Goal: Task Accomplishment & Management: Manage account settings

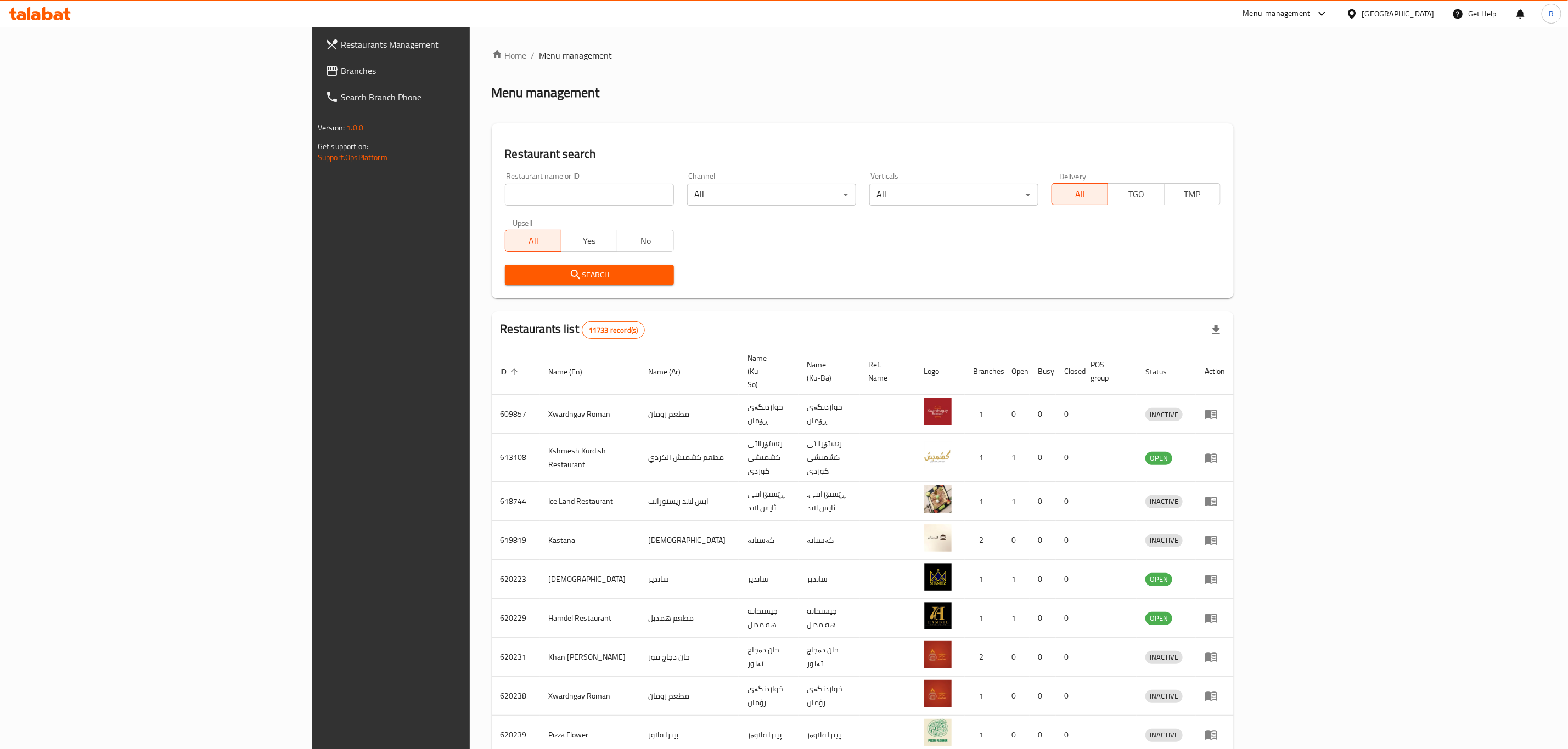
click at [505, 194] on input "search" at bounding box center [590, 195] width 169 height 22
type input "[PERSON_NAME]"
click button "Search" at bounding box center [590, 275] width 169 height 20
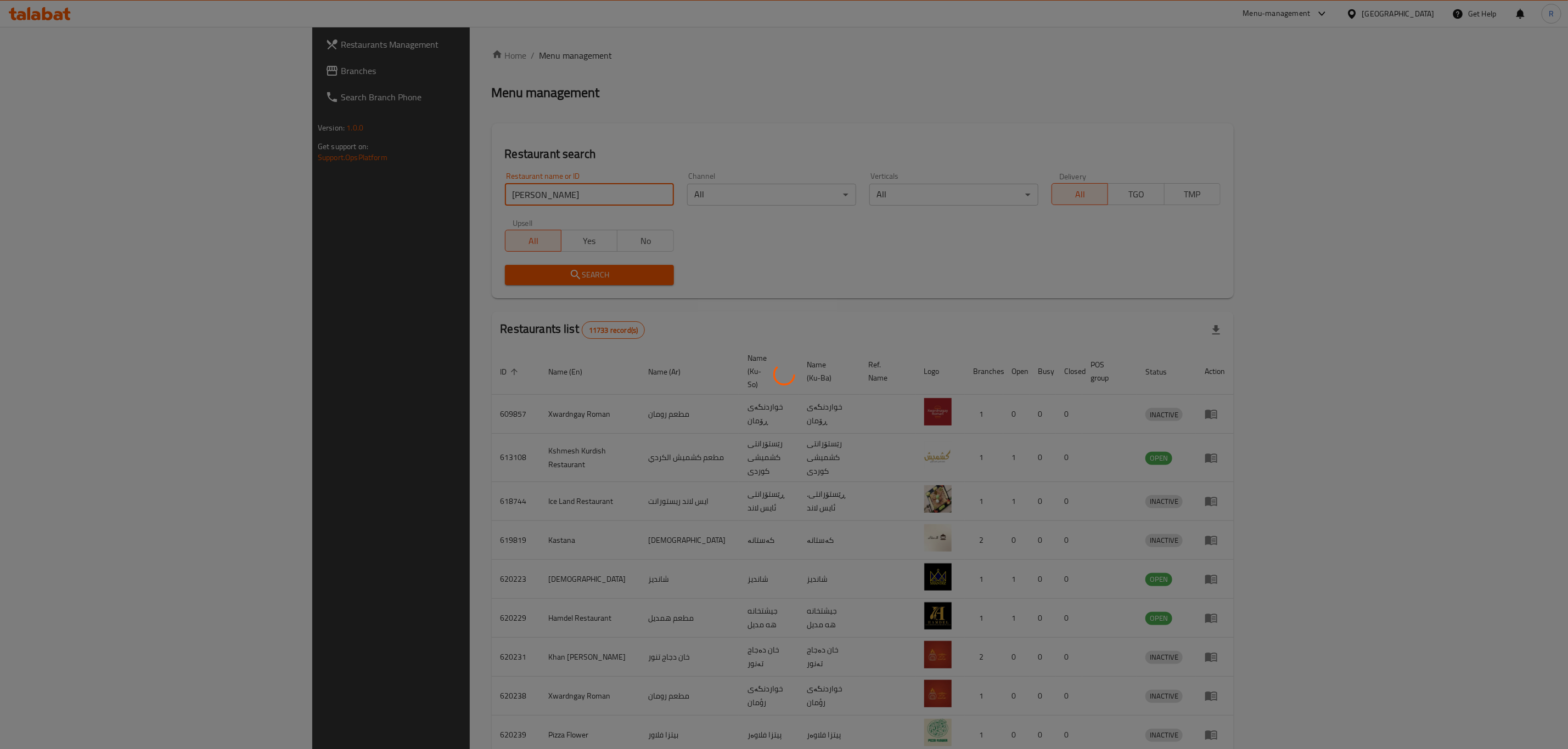
click button "Search" at bounding box center [590, 275] width 169 height 20
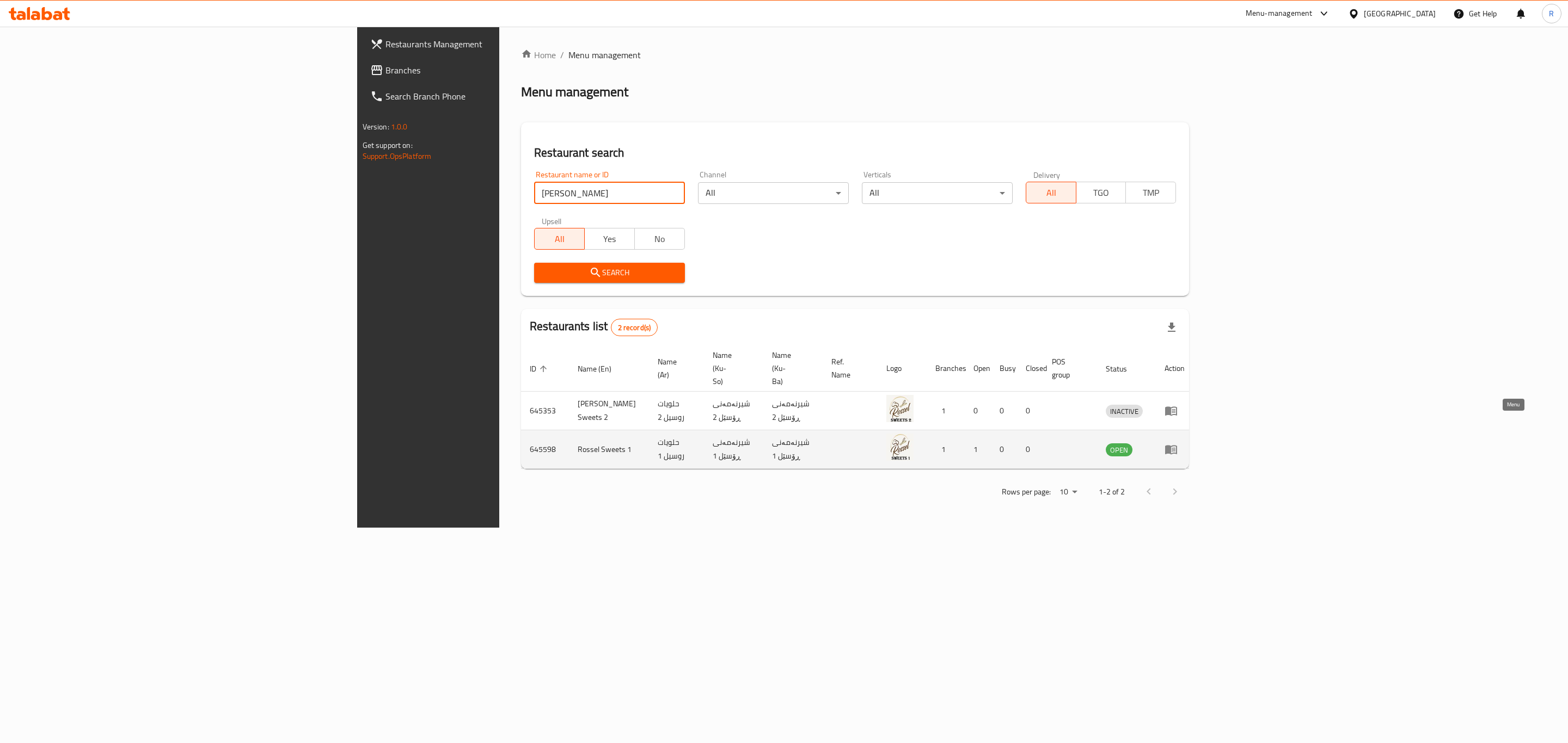
click at [1177, 443] on icon "enhanced table" at bounding box center [1170, 449] width 13 height 13
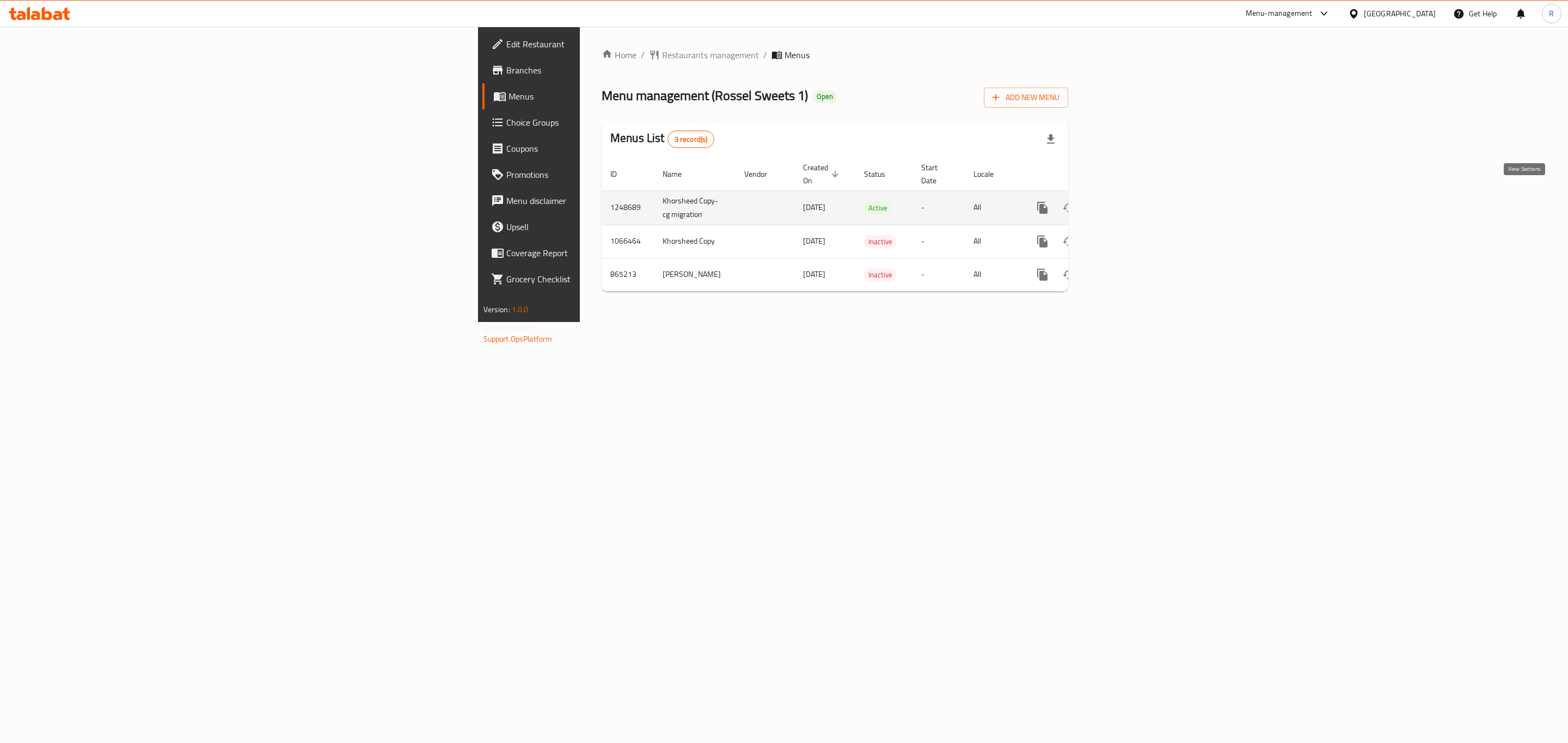
click at [1127, 202] on icon "enhanced table" at bounding box center [1120, 208] width 13 height 13
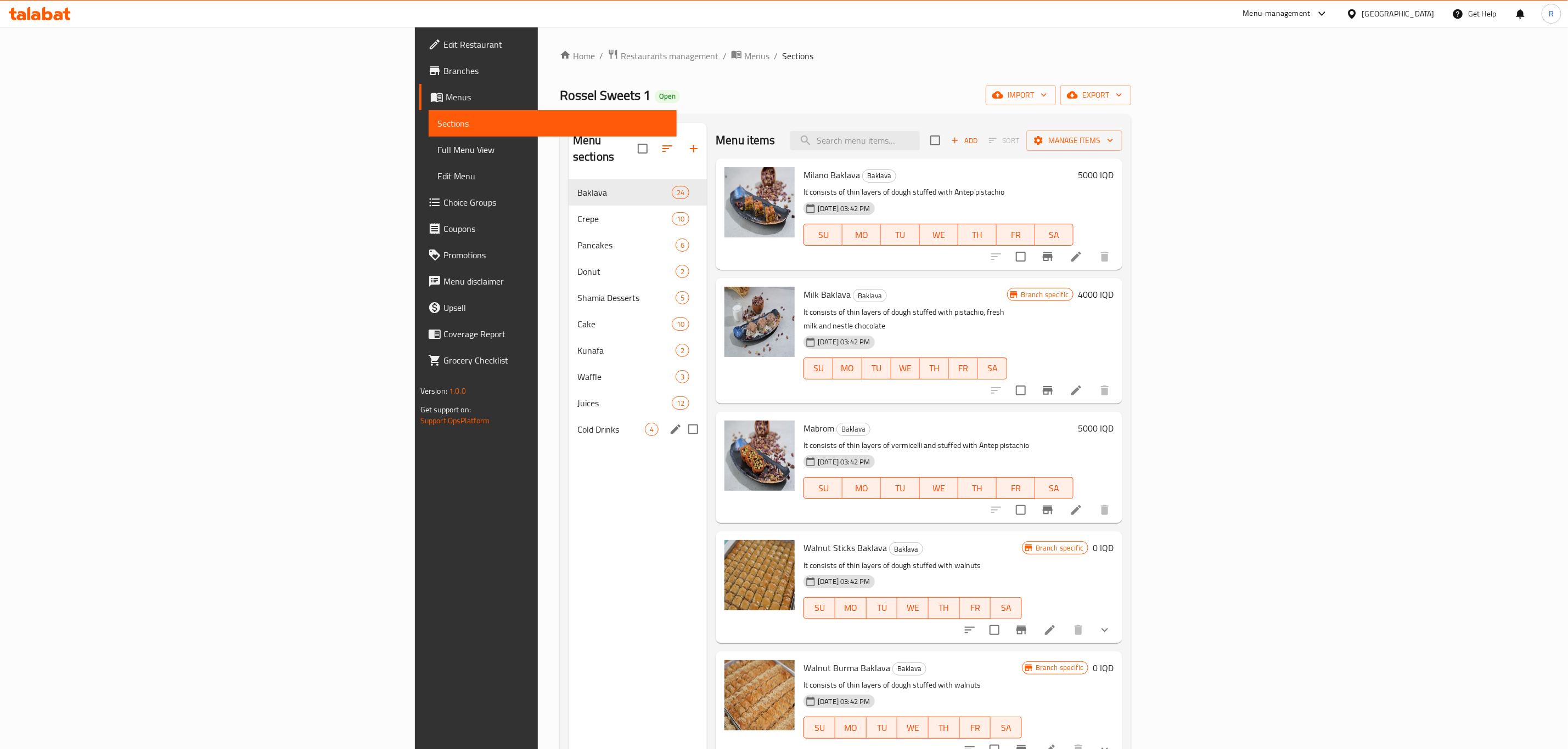
click at [569, 416] on div "Cold Drinks 4" at bounding box center [638, 429] width 138 height 26
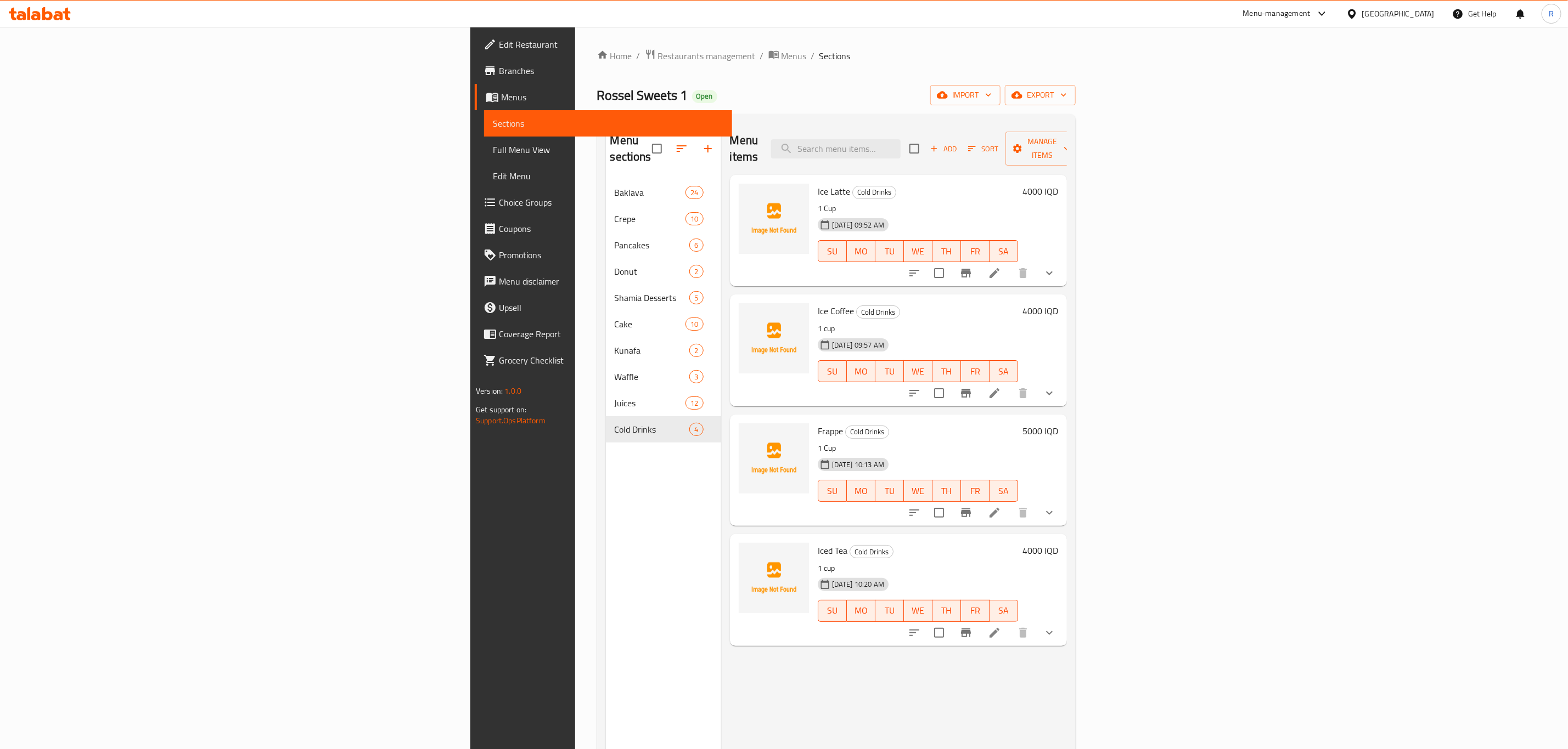
click at [722, 560] on div "Menu items Add Sort Manage items Ice Latte Cold Drinks 1 Cup [DATE] 09:52 AM SU…" at bounding box center [895, 498] width 346 height 749
click at [722, 507] on div "Menu items Add Sort Manage items Ice Latte Cold Drinks 1 Cup [DATE] 09:52 AM SU…" at bounding box center [895, 498] width 346 height 749
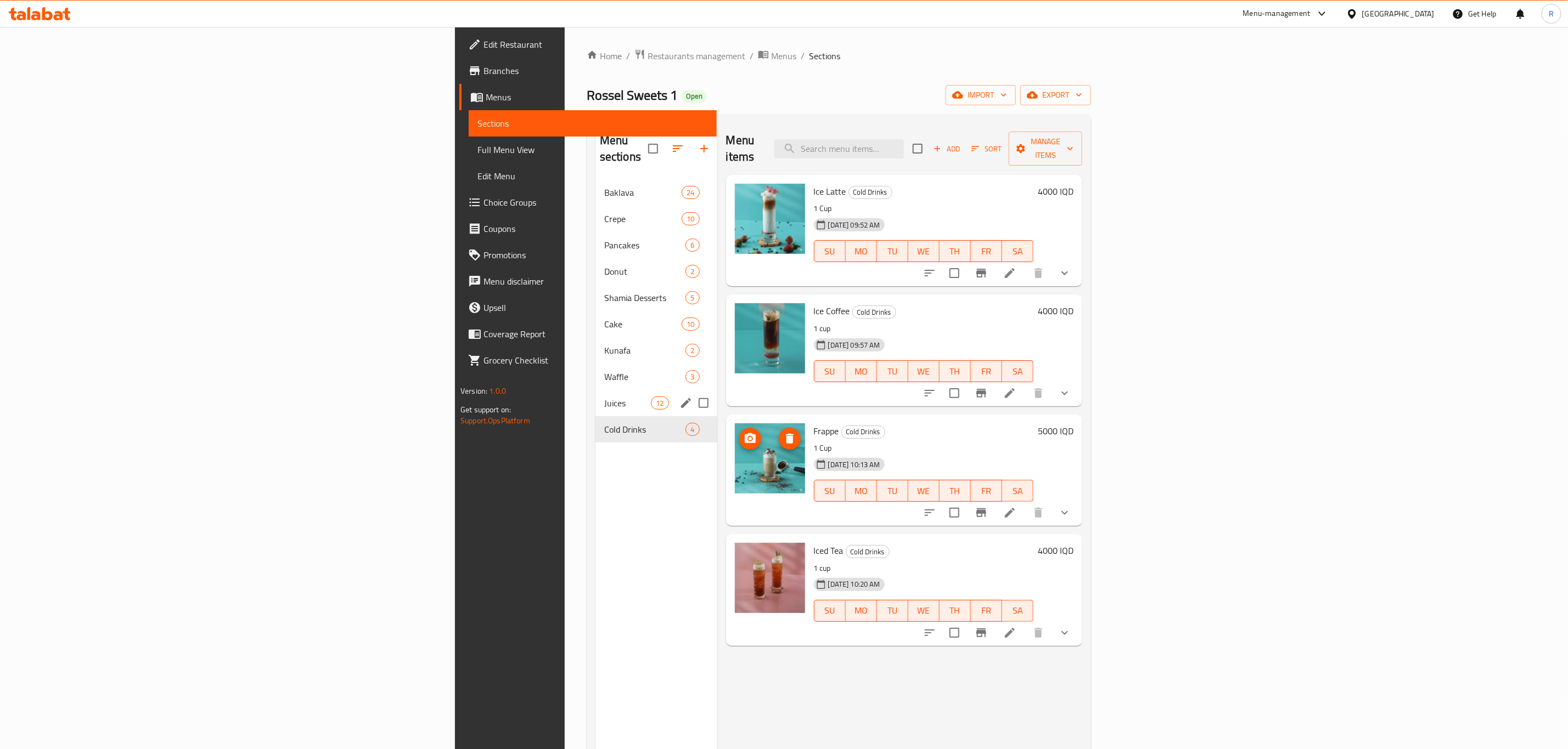
click at [604, 396] on span "Juices" at bounding box center [627, 402] width 46 height 13
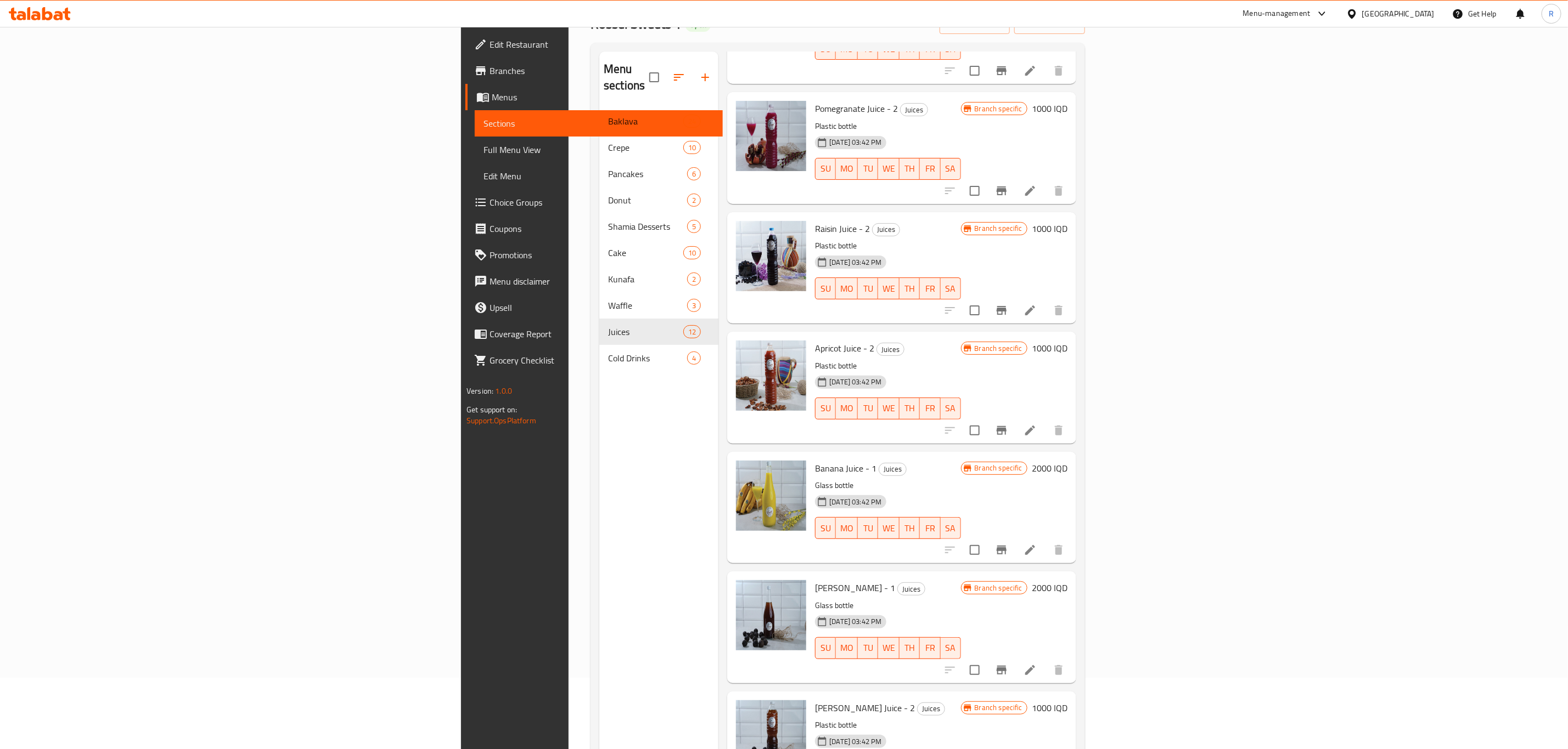
scroll to position [386, 0]
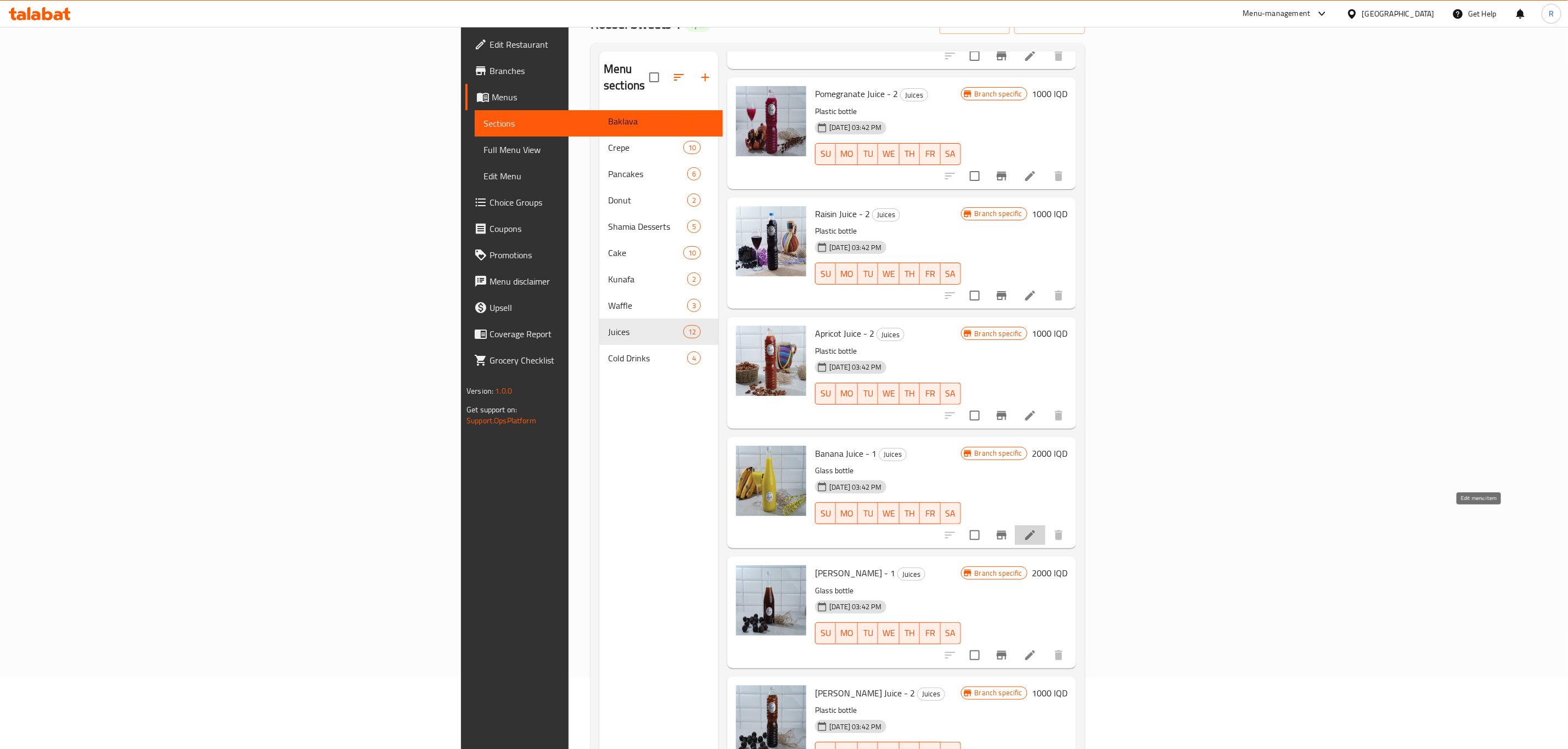
click at [1037, 529] on icon at bounding box center [1030, 535] width 13 height 13
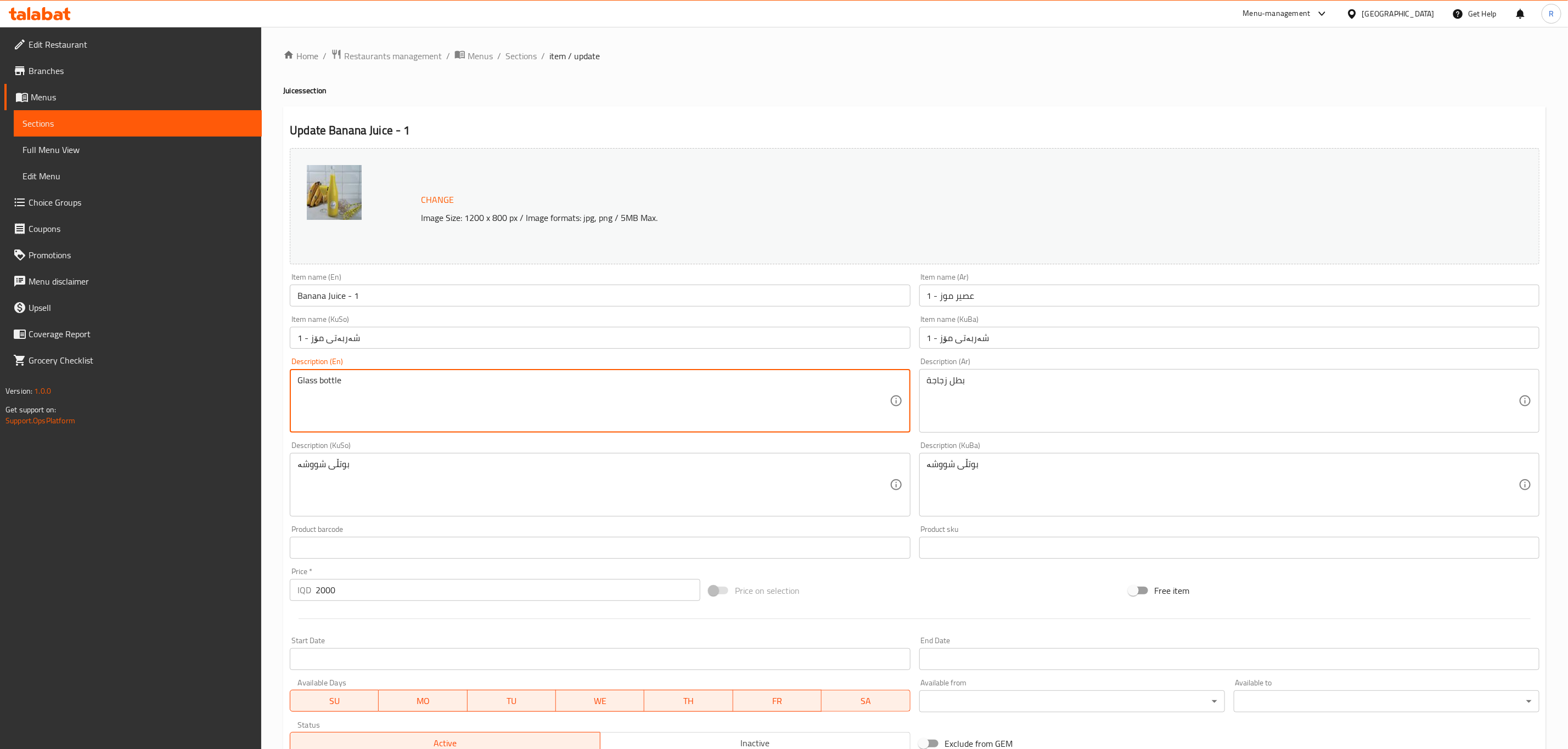
drag, startPoint x: 318, startPoint y: 382, endPoint x: 247, endPoint y: 388, distance: 71.3
type textarea "bottle"
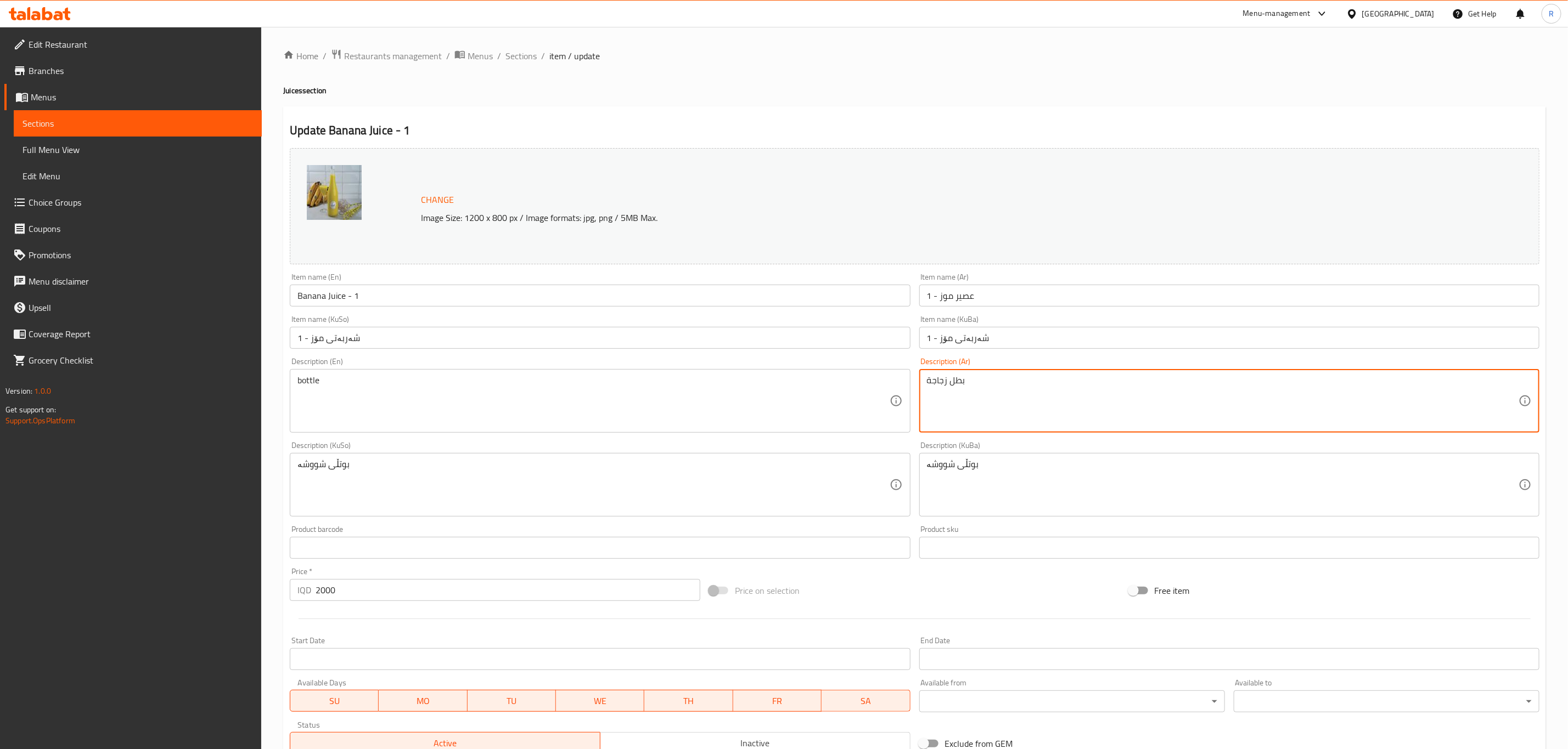
drag, startPoint x: 948, startPoint y: 381, endPoint x: 919, endPoint y: 386, distance: 29.4
type textarea "بطل زجاجة"
type textarea "Glass bottle"
